Goal: Task Accomplishment & Management: Use online tool/utility

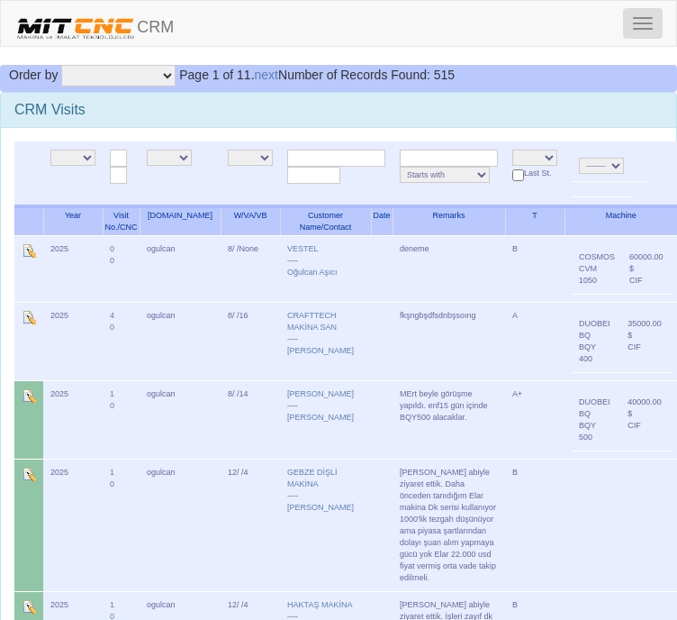
click at [648, 20] on button "Toggle navigation" at bounding box center [643, 23] width 40 height 31
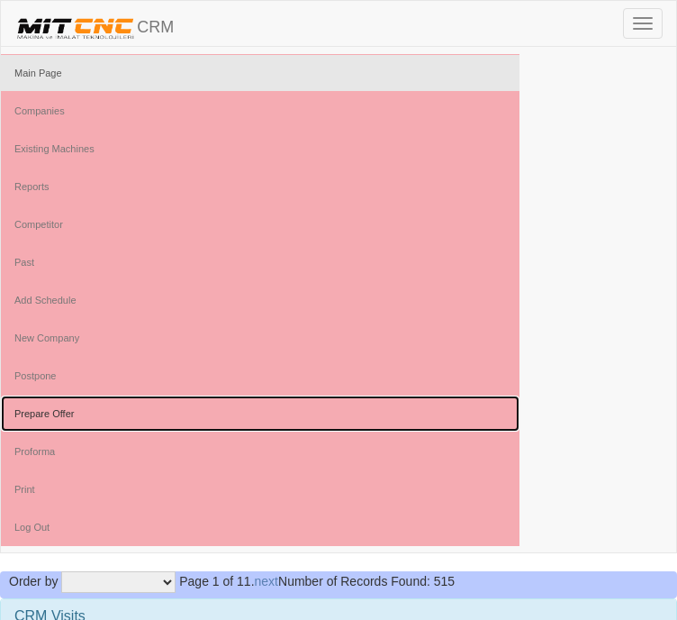
click at [40, 410] on link "Prepare Offer" at bounding box center [260, 413] width 519 height 36
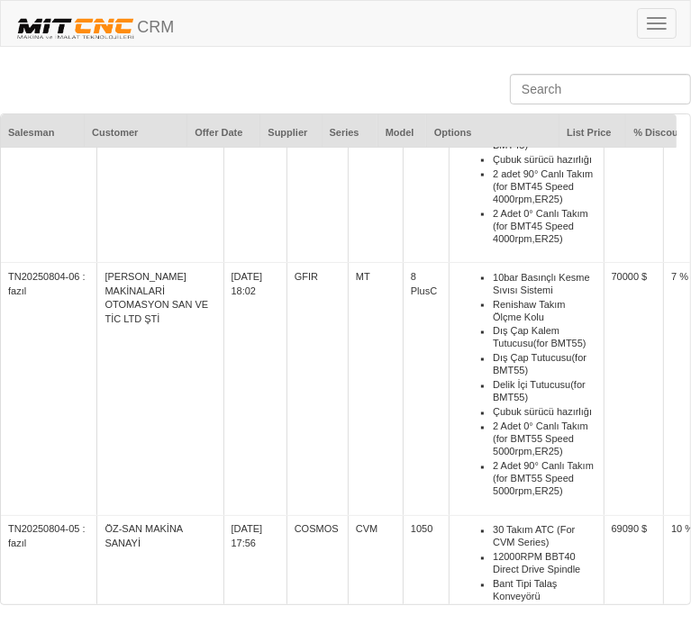
scroll to position [1621, 0]
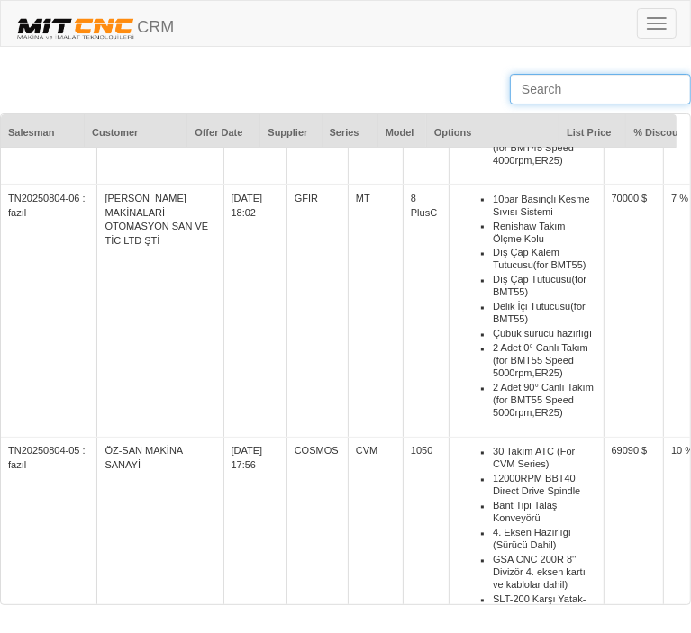
click at [559, 90] on input "text" at bounding box center [600, 89] width 181 height 31
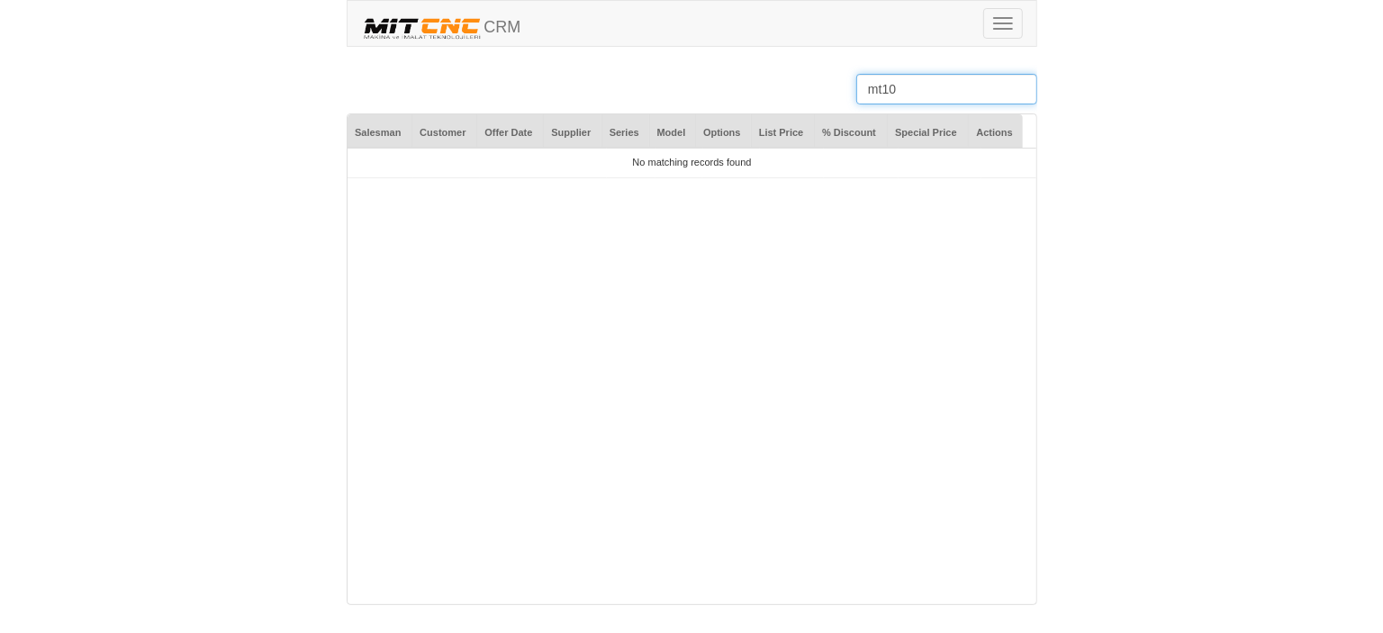
scroll to position [0, 0]
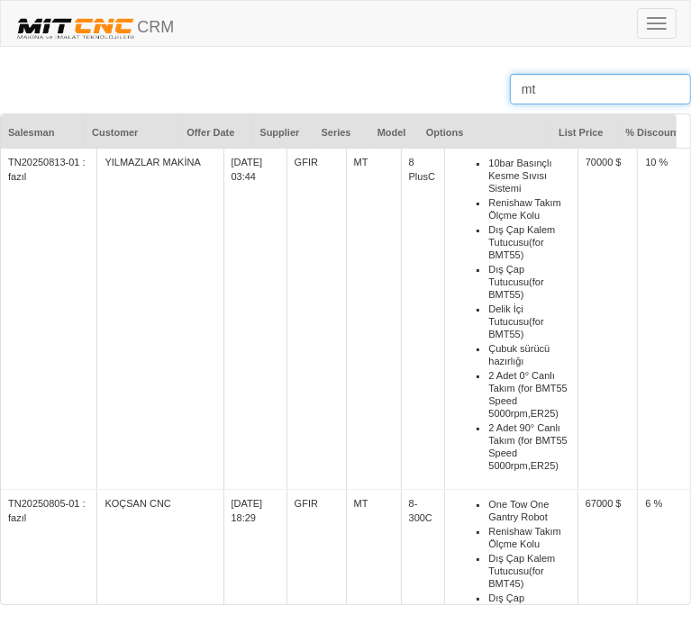
type input "m"
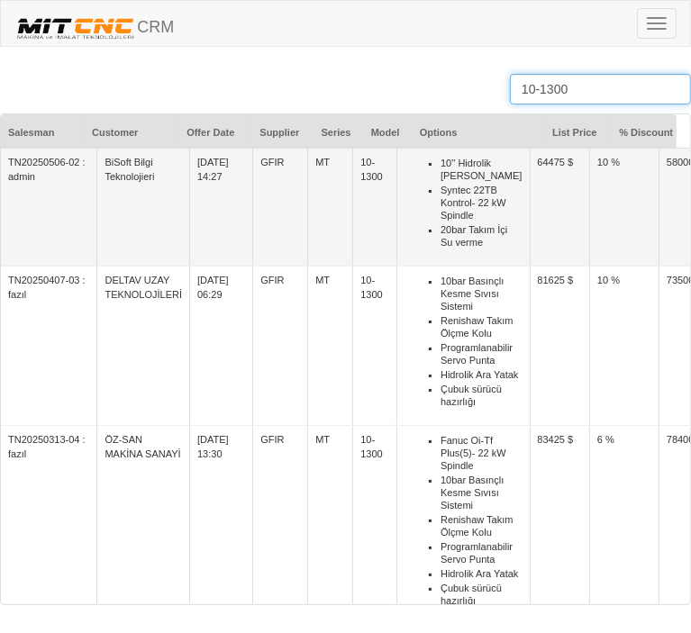
type input "10-1300"
click at [49, 176] on td "TN20250506-02 : admin" at bounding box center [49, 207] width 96 height 119
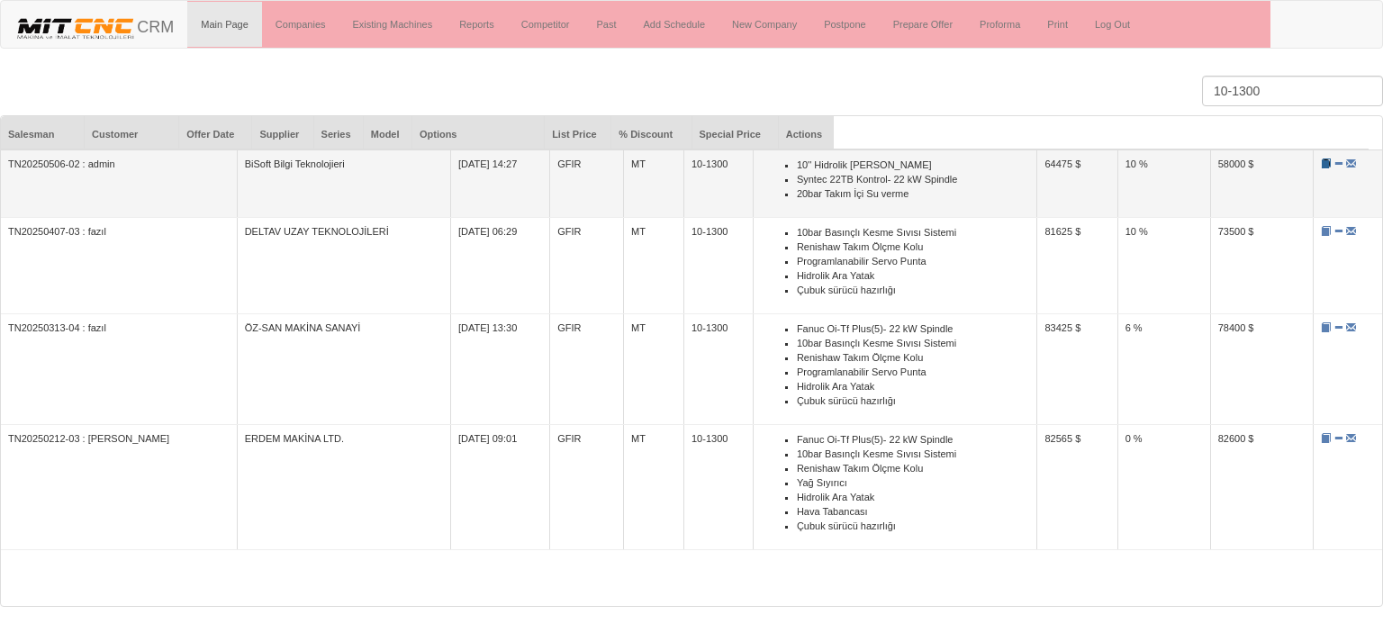
click at [690, 166] on span at bounding box center [1326, 164] width 10 height 10
